Goal: Task Accomplishment & Management: Use online tool/utility

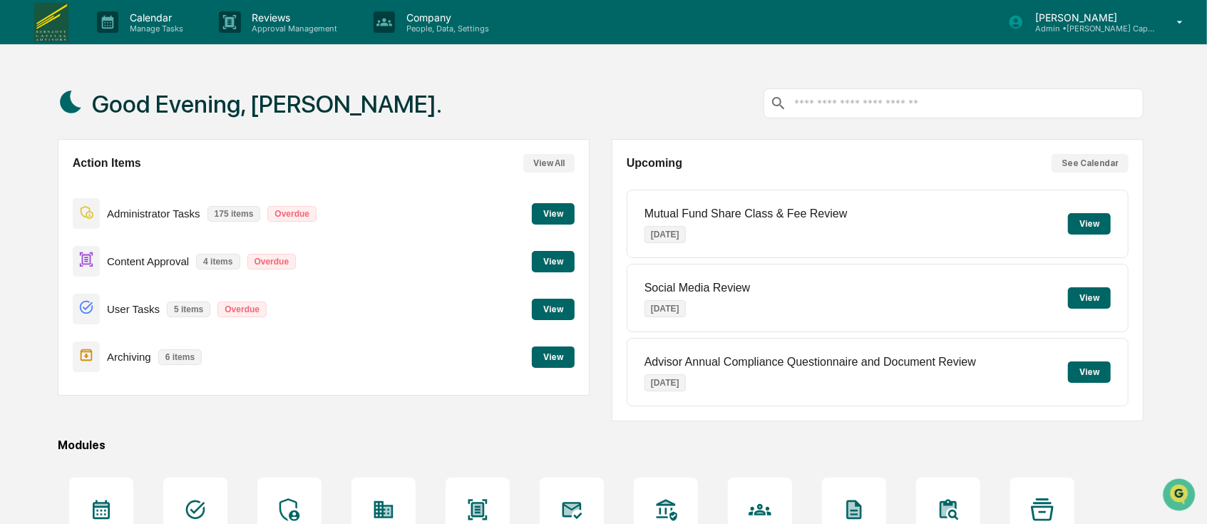
click at [549, 362] on button "View" at bounding box center [553, 356] width 43 height 21
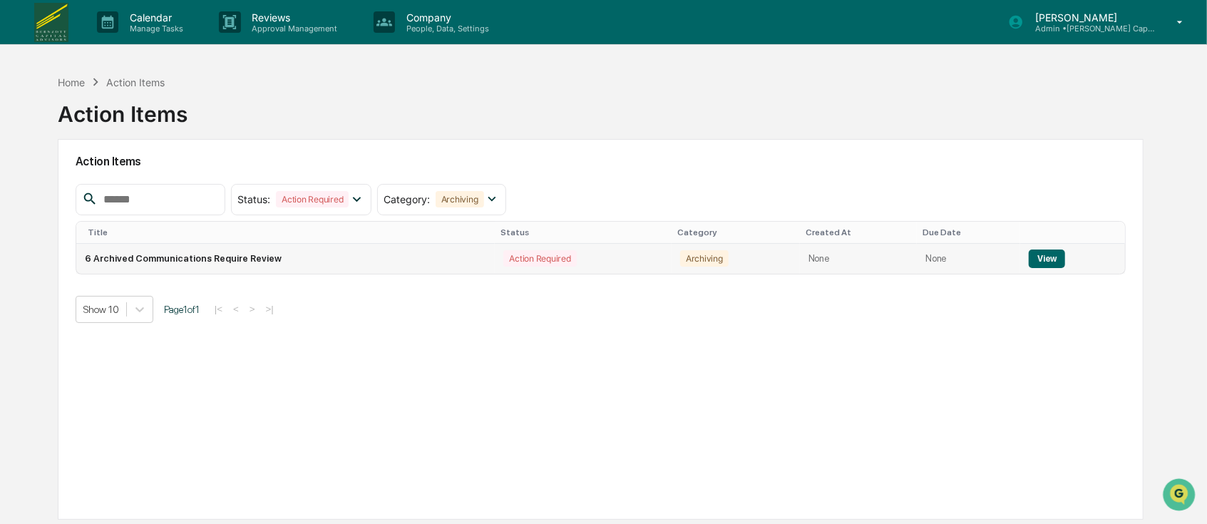
click at [371, 254] on td "6 Archived Communications Require Review" at bounding box center [285, 259] width 419 height 30
click at [1032, 264] on button "View" at bounding box center [1047, 259] width 36 height 19
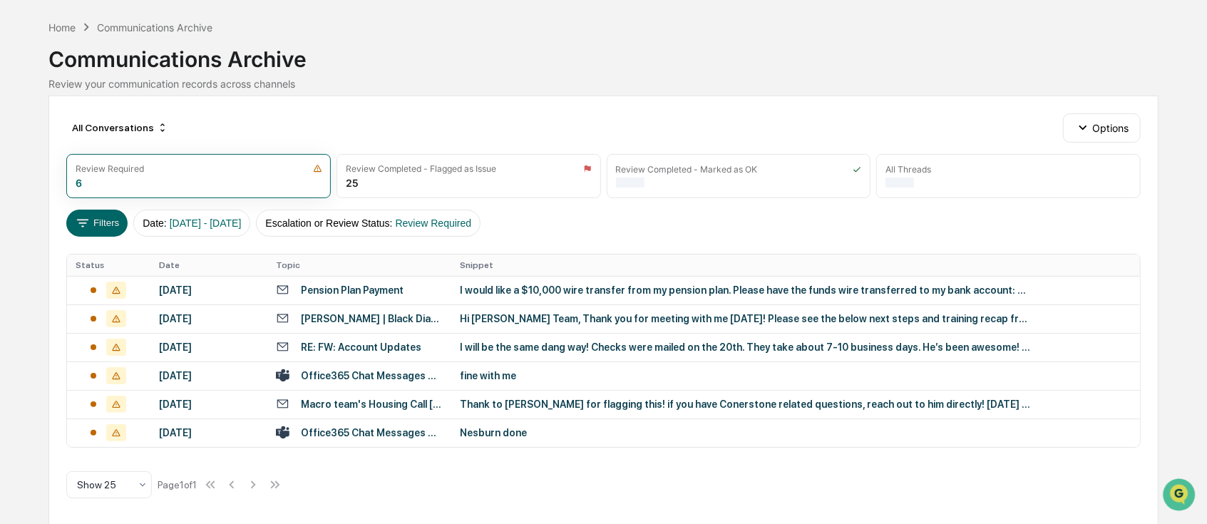
scroll to position [54, 0]
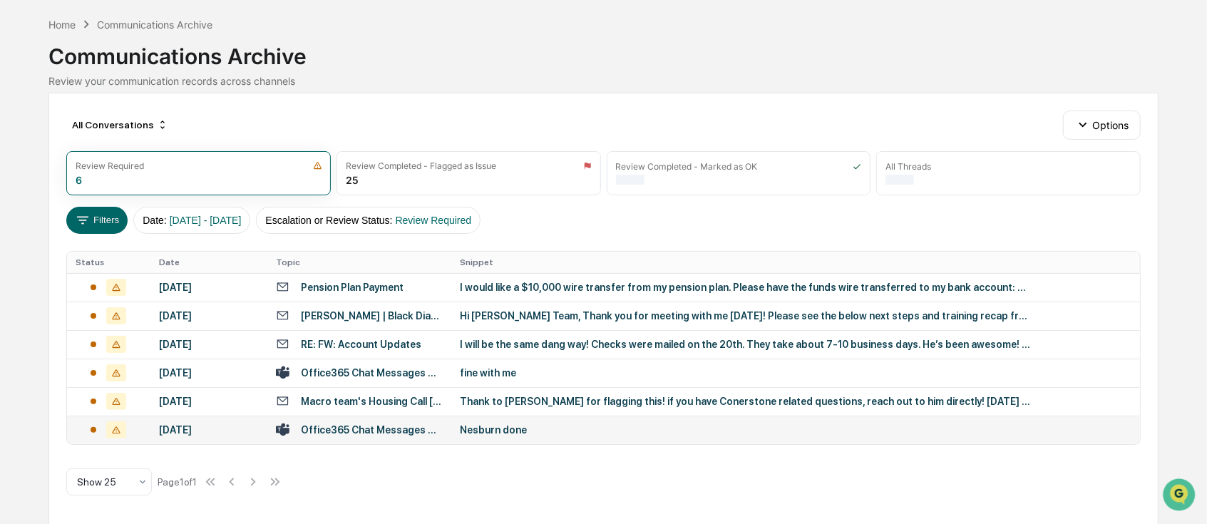
click at [523, 435] on td "Nesburn done" at bounding box center [795, 430] width 689 height 29
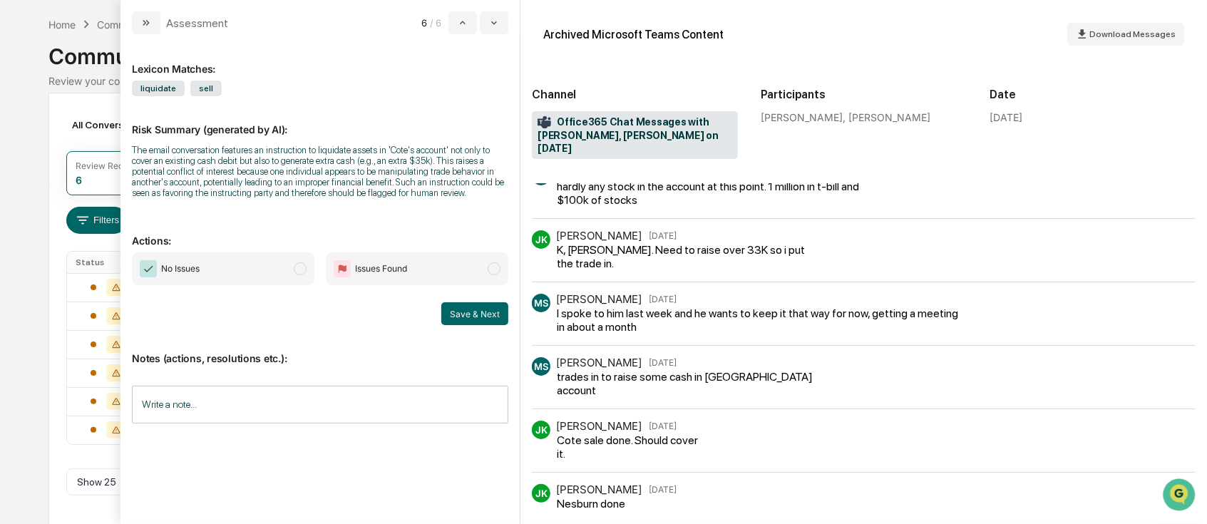
scroll to position [197, 0]
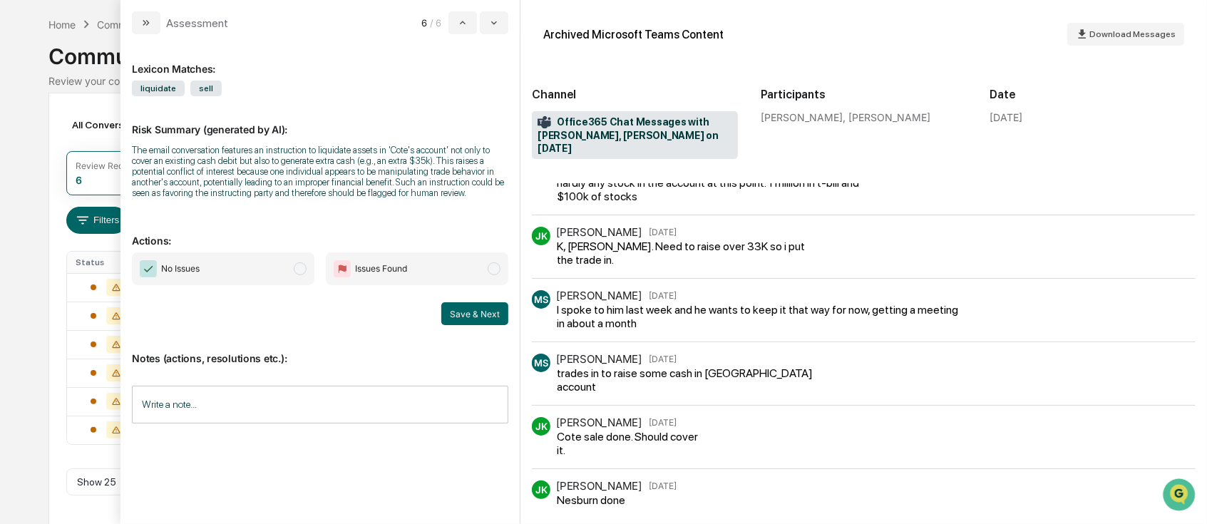
click at [268, 267] on span "No Issues" at bounding box center [223, 268] width 182 height 33
click at [456, 311] on button "Save & Next" at bounding box center [474, 313] width 67 height 23
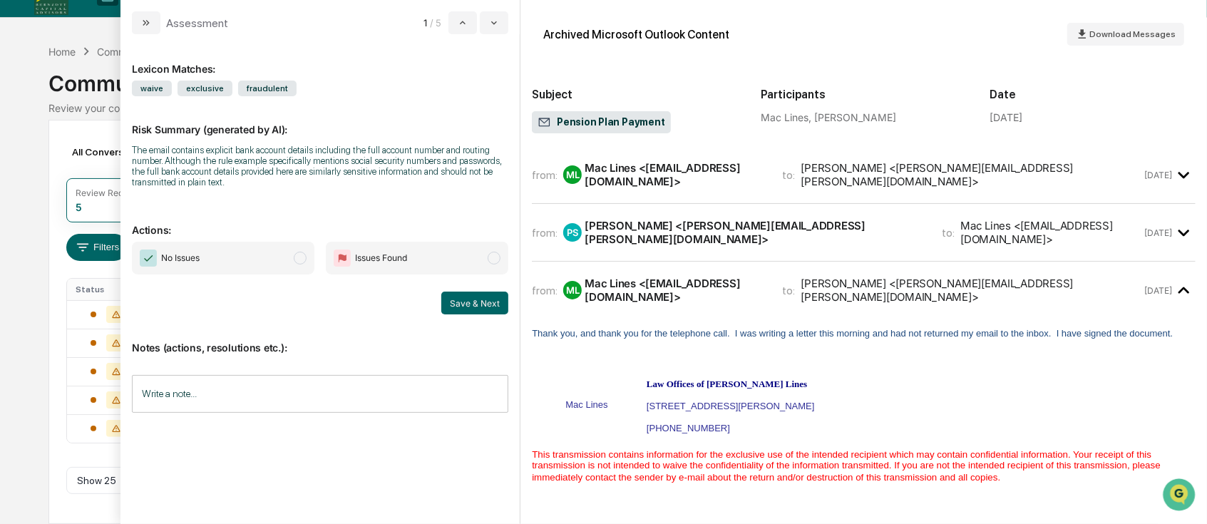
scroll to position [26, 0]
click at [411, 254] on span "Issues Found" at bounding box center [417, 258] width 182 height 33
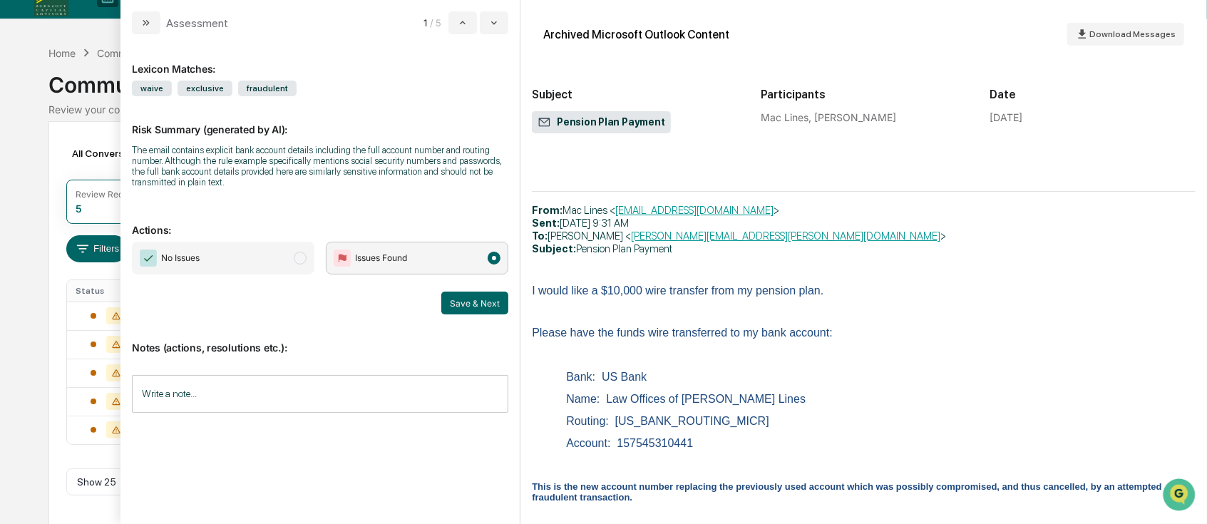
scroll to position [0, 0]
